Goal: Task Accomplishment & Management: Use online tool/utility

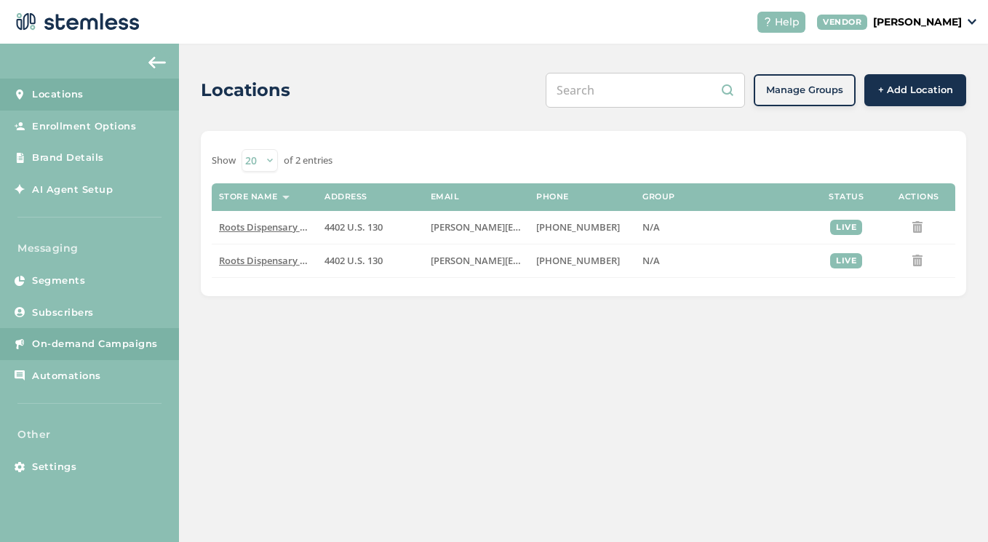
click at [103, 344] on span "On-demand Campaigns" at bounding box center [95, 344] width 126 height 15
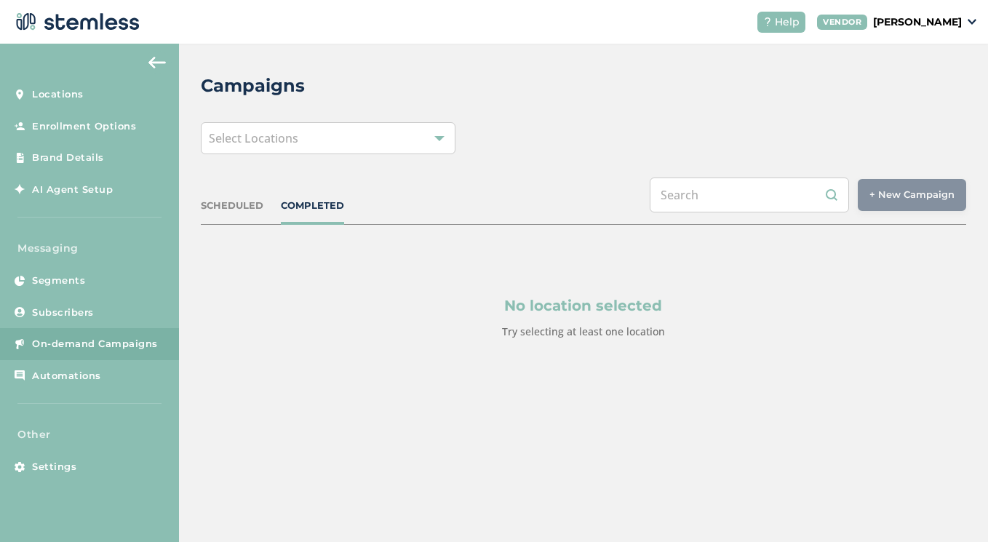
click at [425, 136] on div "Select Locations" at bounding box center [328, 138] width 255 height 32
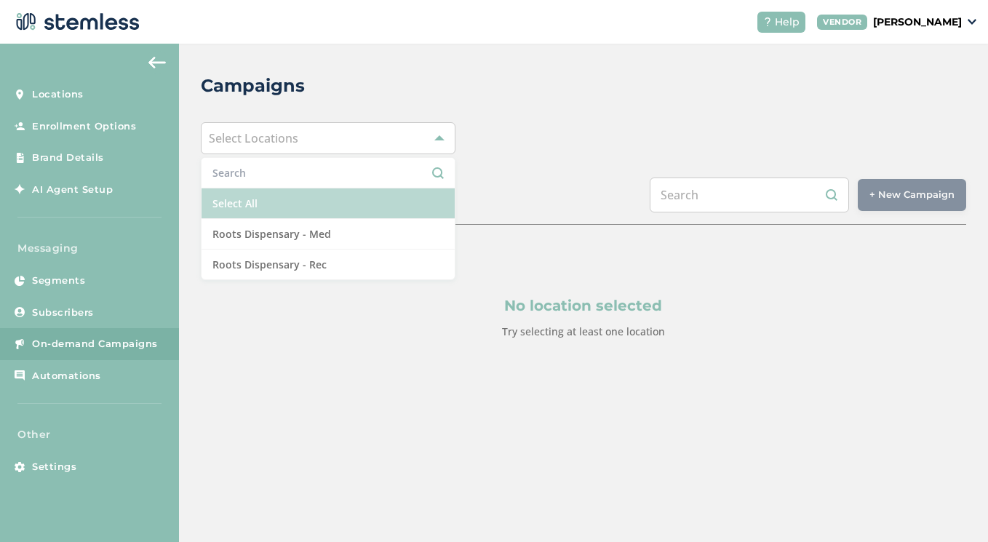
click at [345, 211] on li "Select All" at bounding box center [329, 204] width 254 height 31
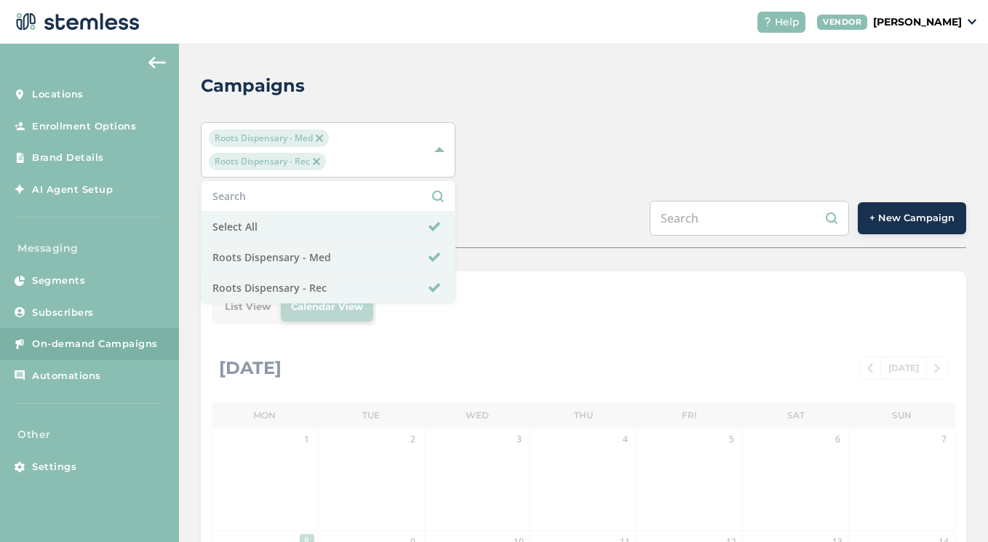
click at [903, 221] on span "+ New Campaign" at bounding box center [912, 218] width 85 height 15
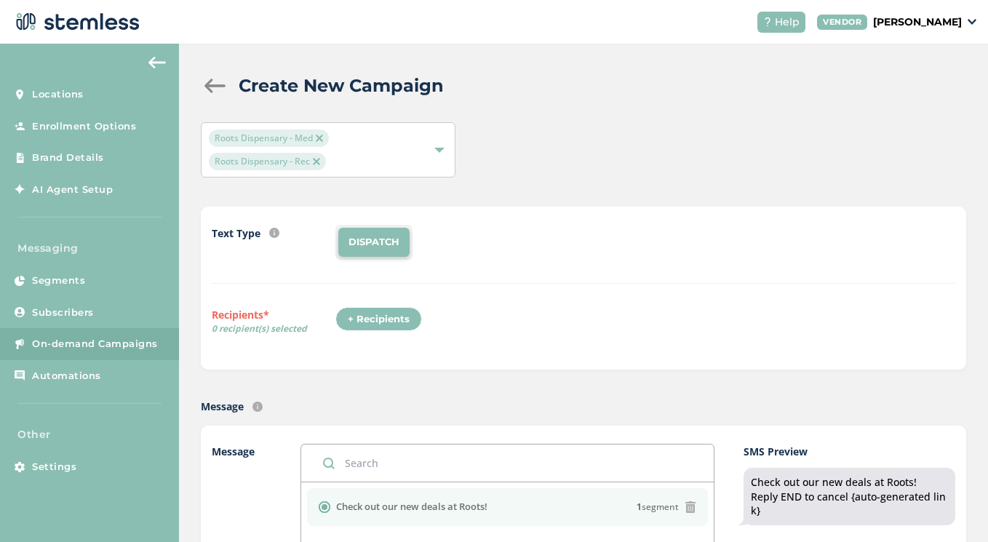
click at [380, 319] on div "+ Recipients" at bounding box center [379, 319] width 87 height 25
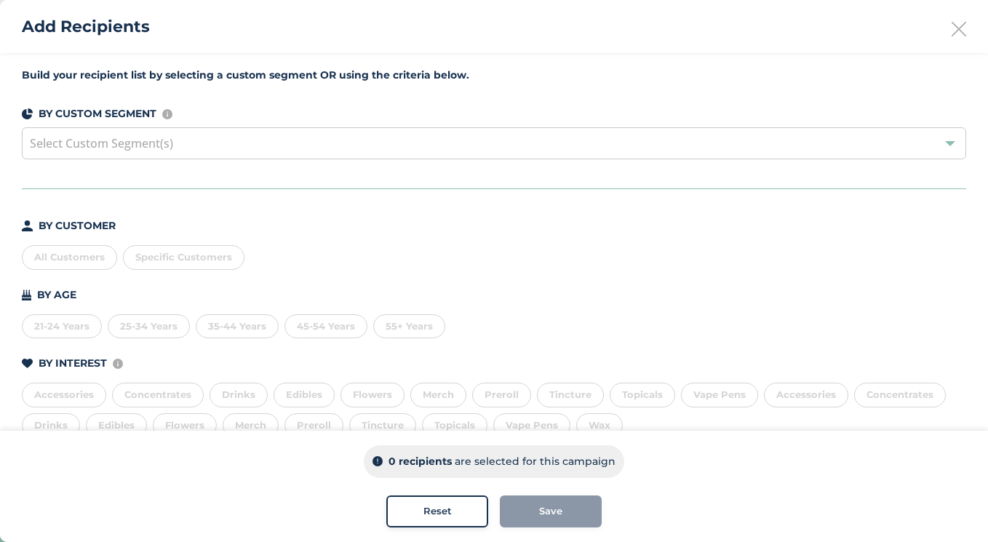
click at [70, 254] on div "All Customers" at bounding box center [69, 257] width 95 height 25
click at [563, 506] on div "Save" at bounding box center [551, 511] width 79 height 15
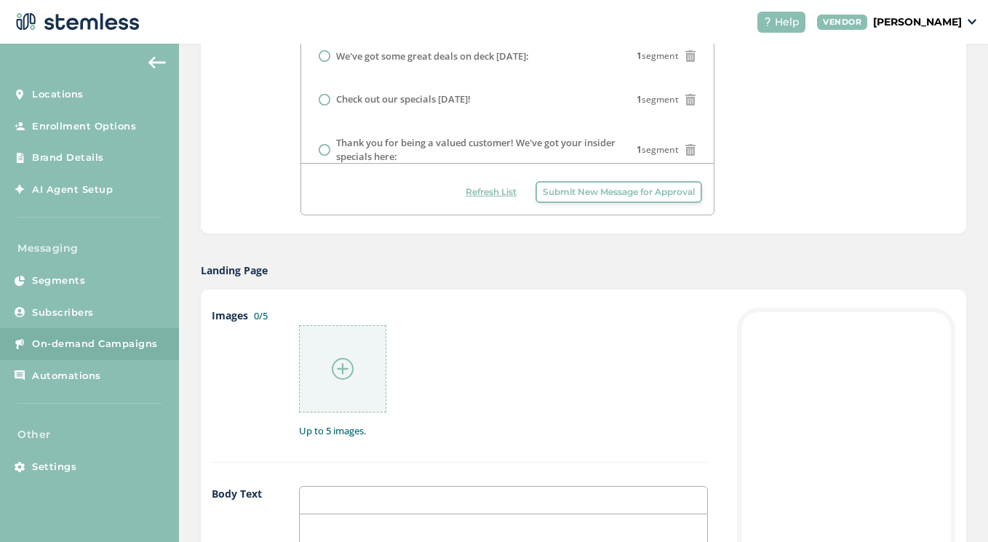
scroll to position [496, 0]
click at [357, 370] on div at bounding box center [342, 367] width 87 height 87
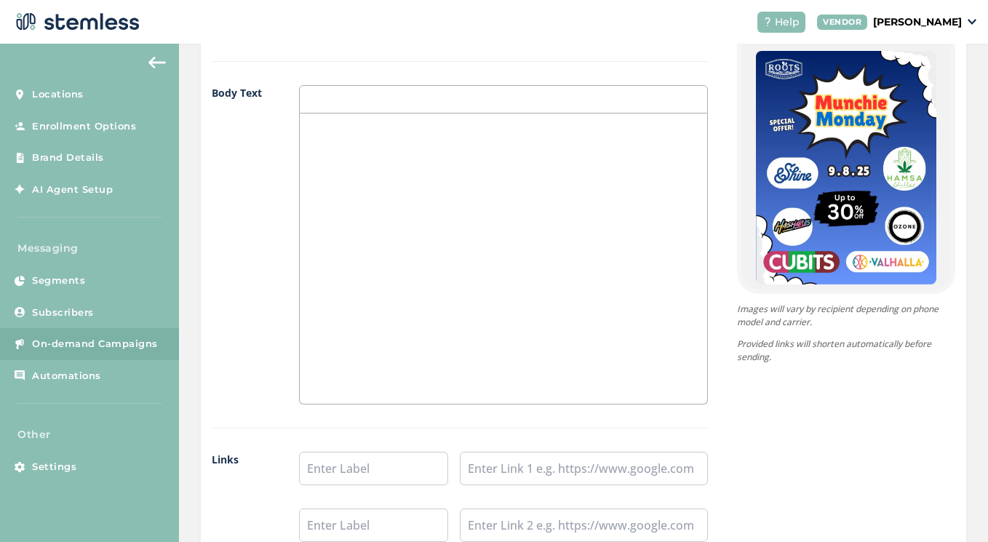
scroll to position [899, 0]
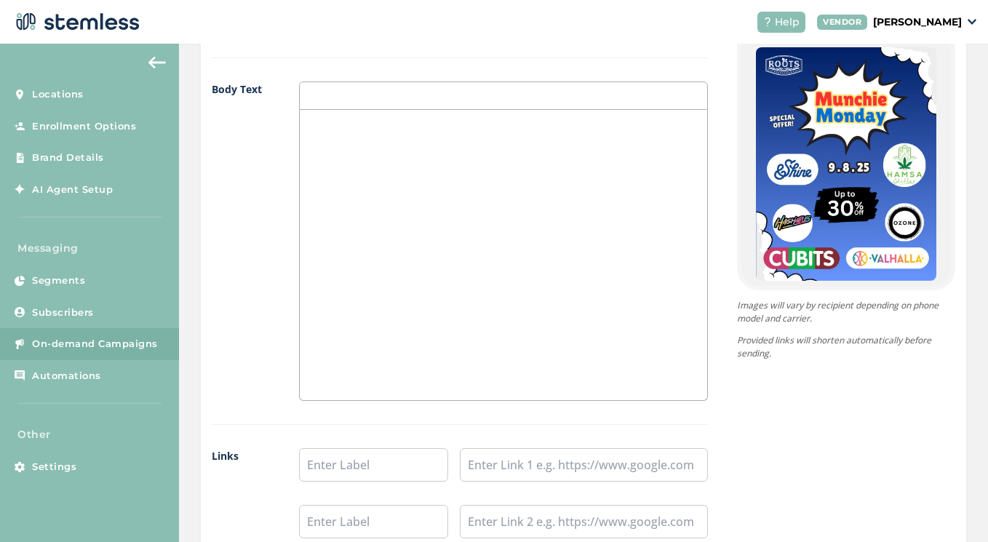
click at [600, 329] on div at bounding box center [504, 255] width 408 height 290
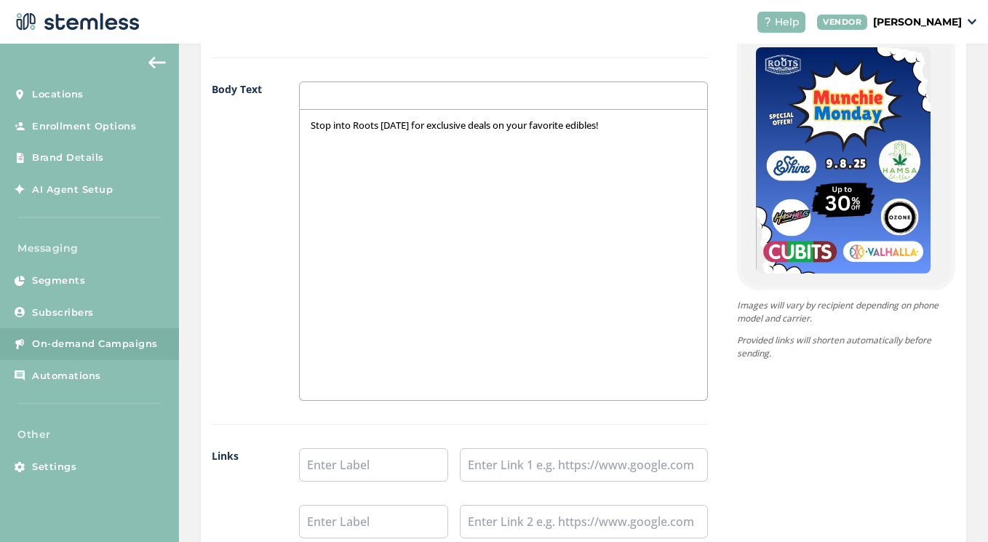
click at [507, 123] on p "Stop into Roots [DATE] for exclusive deals on your favorite edibles!" at bounding box center [504, 125] width 386 height 13
click at [665, 121] on p "Stop into Roots [DATE] for exclusive deals on some of your favorite edibles!" at bounding box center [504, 125] width 386 height 13
click at [405, 468] on input "text" at bounding box center [373, 464] width 149 height 33
type input "Shop Munchie [DATE]"
click at [536, 459] on input "text" at bounding box center [584, 464] width 248 height 33
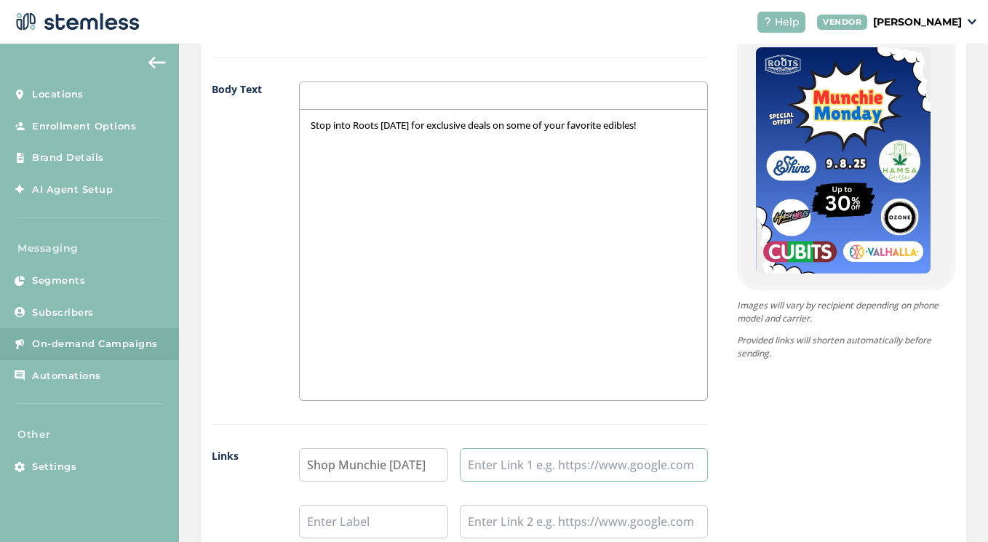
paste input "[URL][DOMAIN_NAME][DATE]"
type input "[URL][DOMAIN_NAME][DATE]"
click at [757, 460] on div "{Store Logo} {Store Name} Stop into Roots [DATE] for exclusive deals on some of…" at bounding box center [831, 260] width 247 height 715
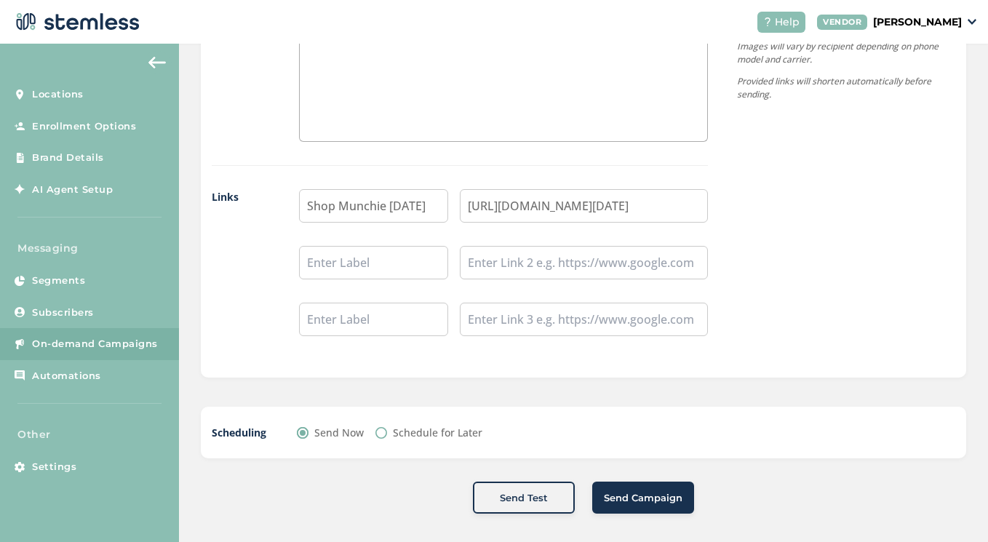
scroll to position [1157, 0]
click at [631, 207] on input "[URL][DOMAIN_NAME][DATE]" at bounding box center [584, 206] width 248 height 33
paste input "[URL][DOMAIN_NAME][DATE]"
type input "[URL][DOMAIN_NAME][DATE]"
click at [632, 494] on span "Send Campaign" at bounding box center [643, 498] width 79 height 15
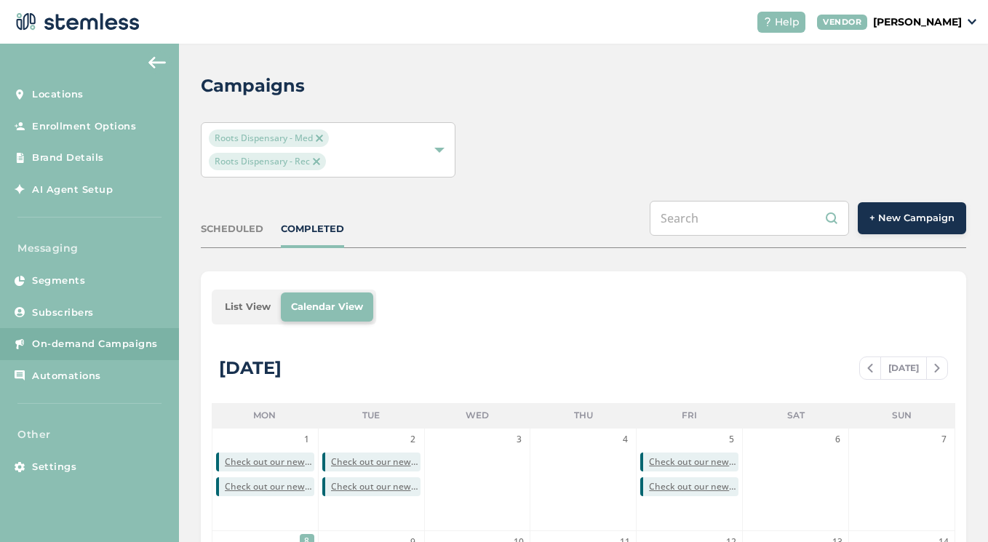
click at [500, 202] on div "SCHEDULED COMPLETED + New Campaign" at bounding box center [584, 224] width 766 height 47
